Goal: Task Accomplishment & Management: Use online tool/utility

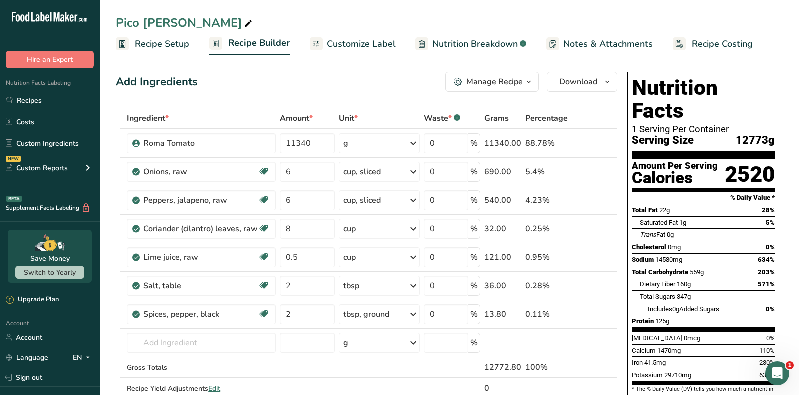
click at [394, 49] on ul "Recipe Setup Recipe Builder Customize Label Nutrition Breakdown .a-a{fill:#3473…" at bounding box center [449, 43] width 699 height 23
click at [352, 47] on span "Customize Label" at bounding box center [361, 43] width 69 height 13
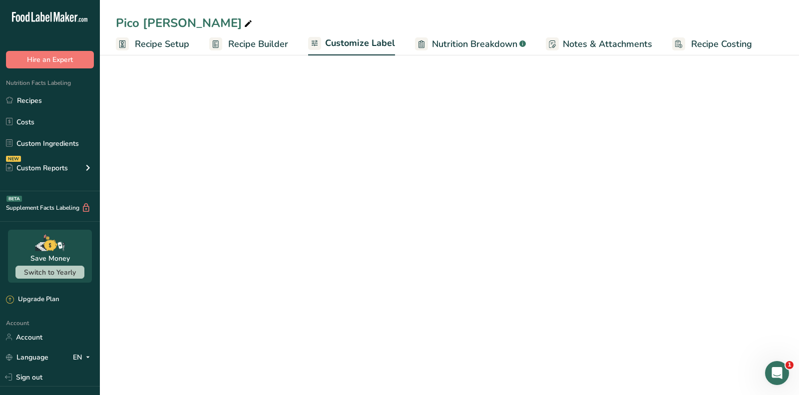
click at [352, 47] on span "Customize Label" at bounding box center [360, 42] width 70 height 13
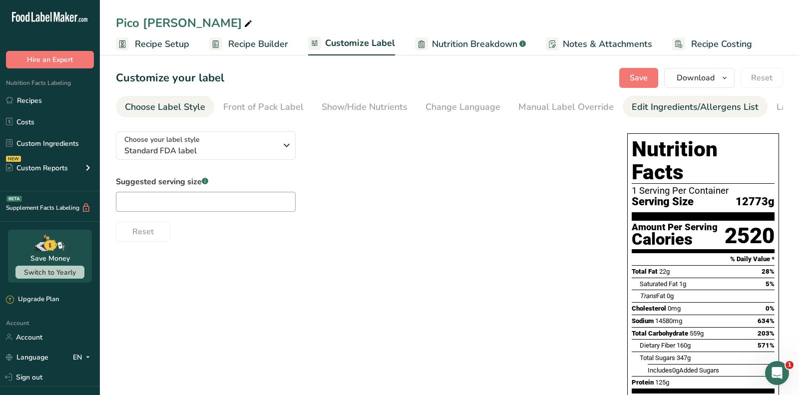
click at [724, 107] on div "Edit Ingredients/Allergens List" at bounding box center [695, 106] width 127 height 13
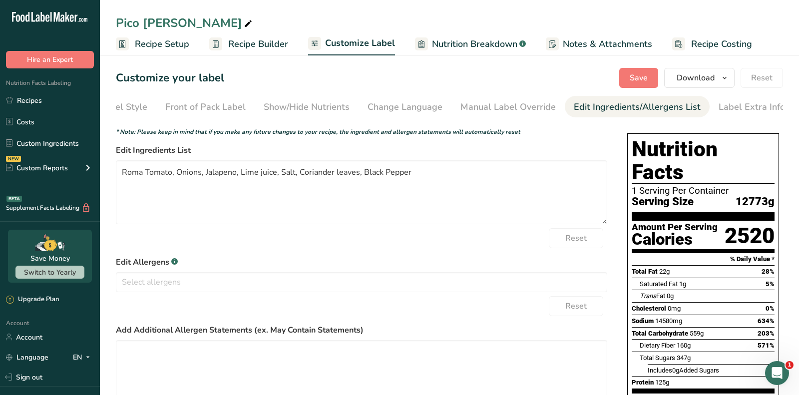
scroll to position [105, 0]
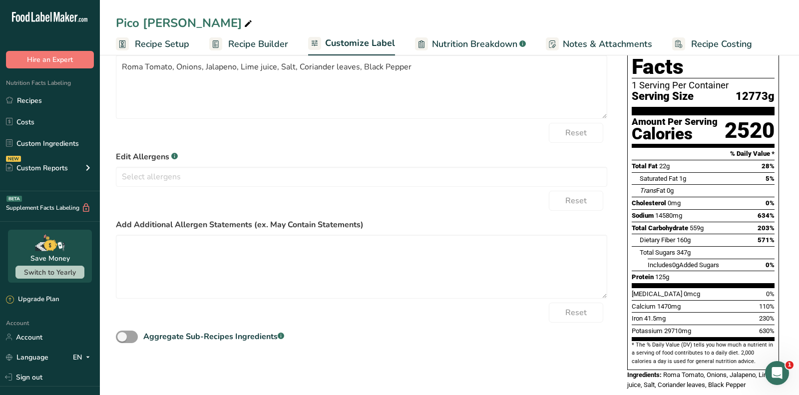
drag, startPoint x: 143, startPoint y: 336, endPoint x: 330, endPoint y: 335, distance: 186.8
click at [330, 335] on div "Aggregate Sub-Recipes Ingredients .a-a{fill:#347362;}.b-a{fill:#fff;}" at bounding box center [361, 334] width 491 height 22
drag, startPoint x: 323, startPoint y: 335, endPoint x: 143, endPoint y: 337, distance: 180.3
click at [143, 337] on div "Aggregate Sub-Recipes Ingredients .a-a{fill:#347362;}.b-a{fill:#fff;}" at bounding box center [361, 334] width 491 height 22
click at [67, 105] on link "Recipes" at bounding box center [50, 100] width 100 height 19
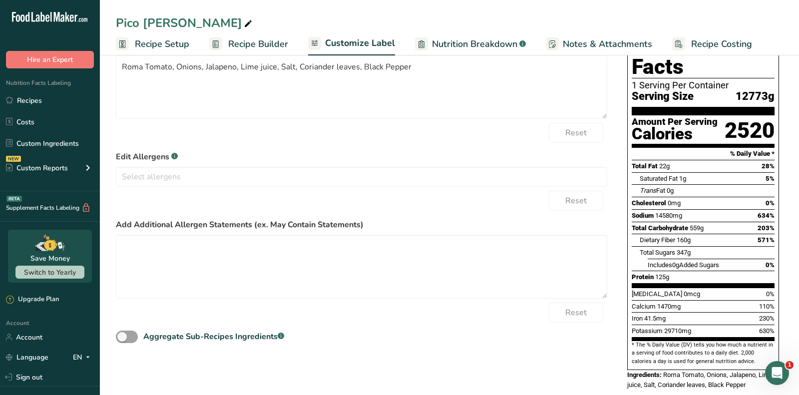
click at [67, 105] on link "Recipes" at bounding box center [50, 100] width 100 height 19
